Goal: Task Accomplishment & Management: Use online tool/utility

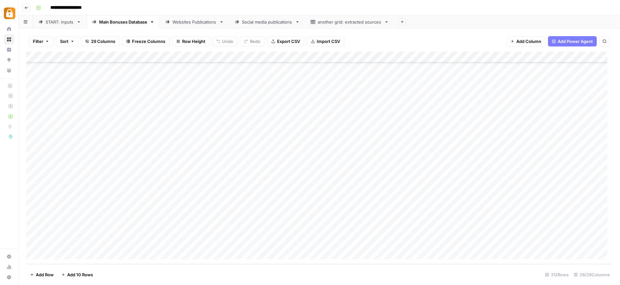
scroll to position [3238, 0]
click at [162, 140] on div "Add Column" at bounding box center [319, 158] width 586 height 212
click at [340, 148] on div "Add Column" at bounding box center [319, 158] width 586 height 212
click at [181, 24] on div "Websites Publications" at bounding box center [194, 22] width 44 height 6
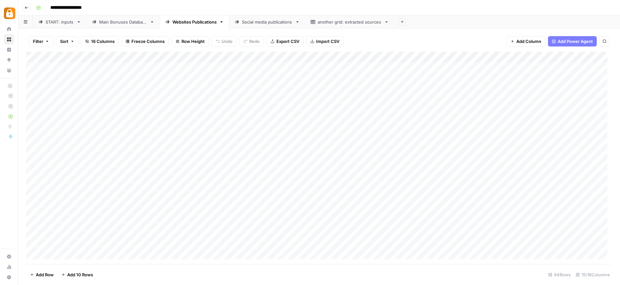
click at [65, 24] on div "START: inputs" at bounding box center [60, 22] width 28 height 6
type input "**********"
